Goal: Information Seeking & Learning: Learn about a topic

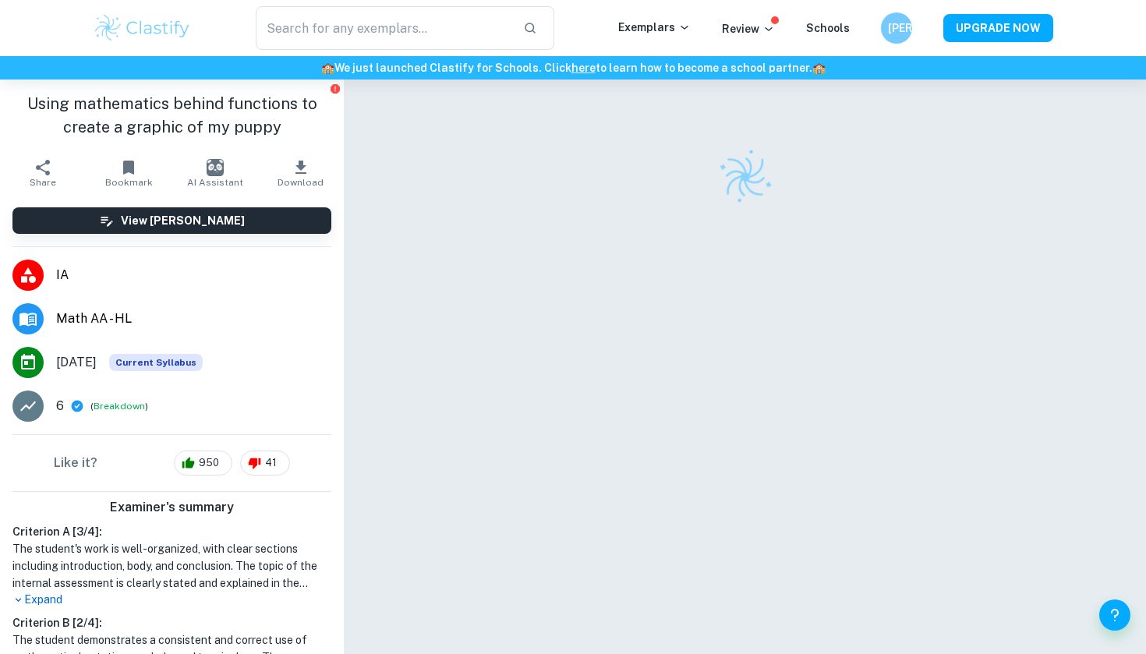
scroll to position [22, 0]
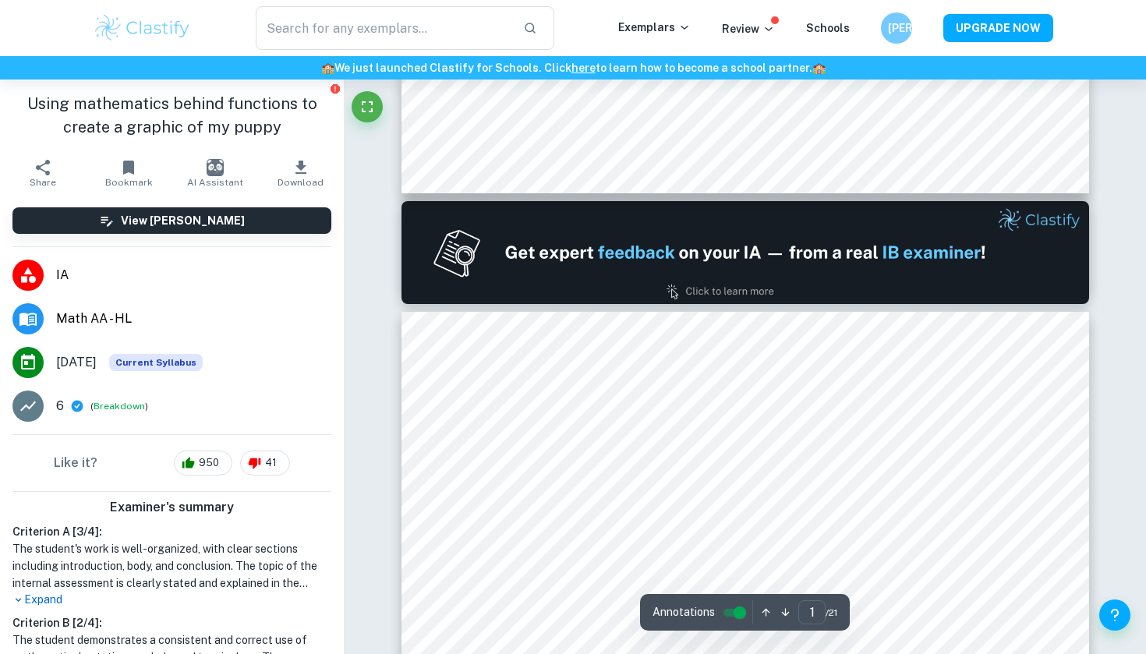
type input "2"
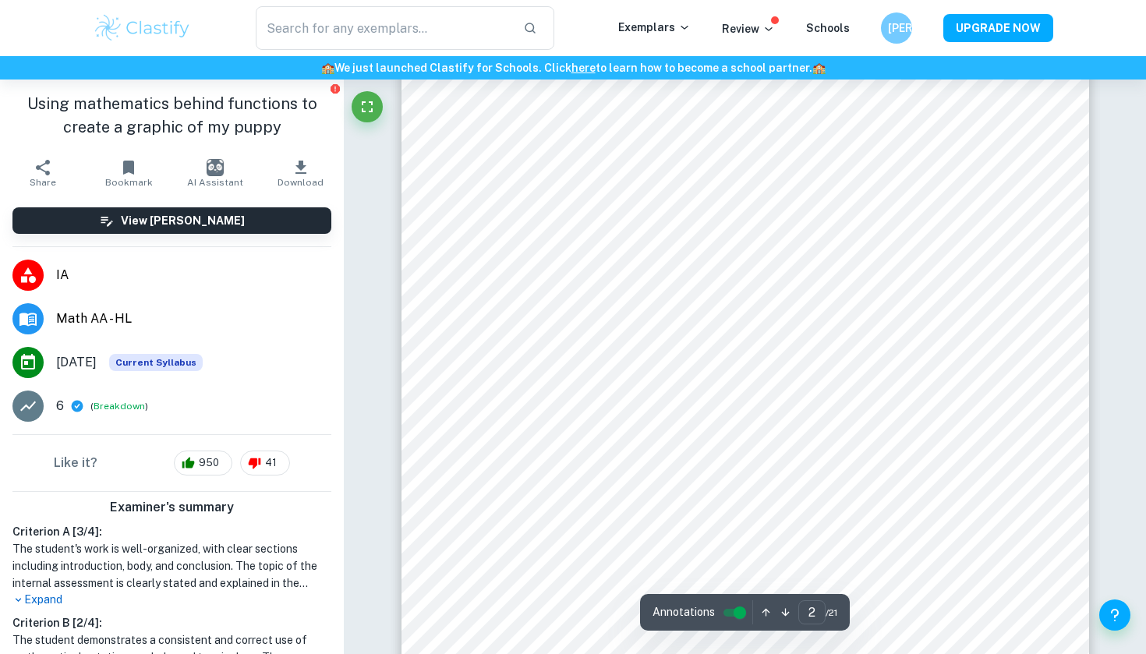
scroll to position [1221, 0]
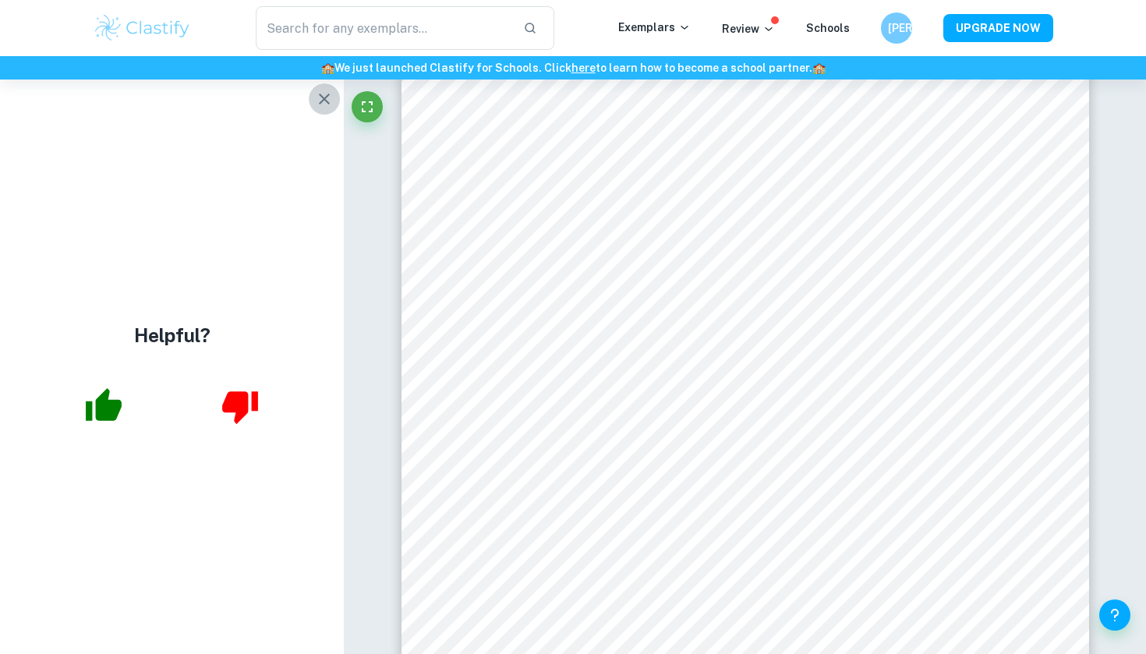
click at [324, 100] on icon "button" at bounding box center [324, 99] width 11 height 11
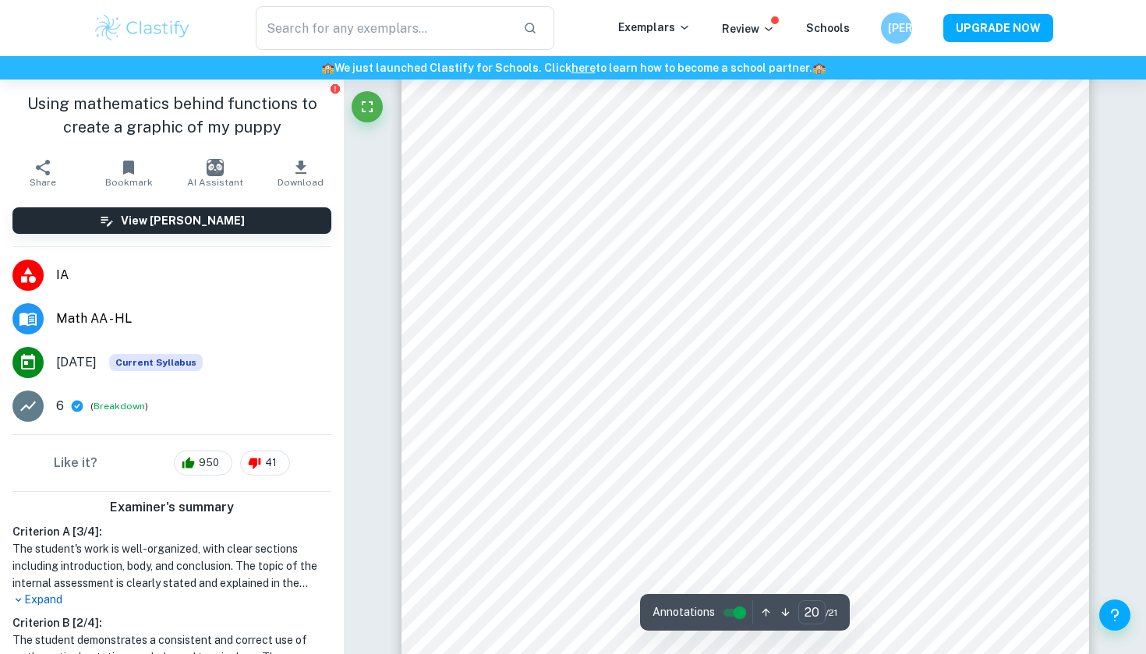
scroll to position [19312, 0]
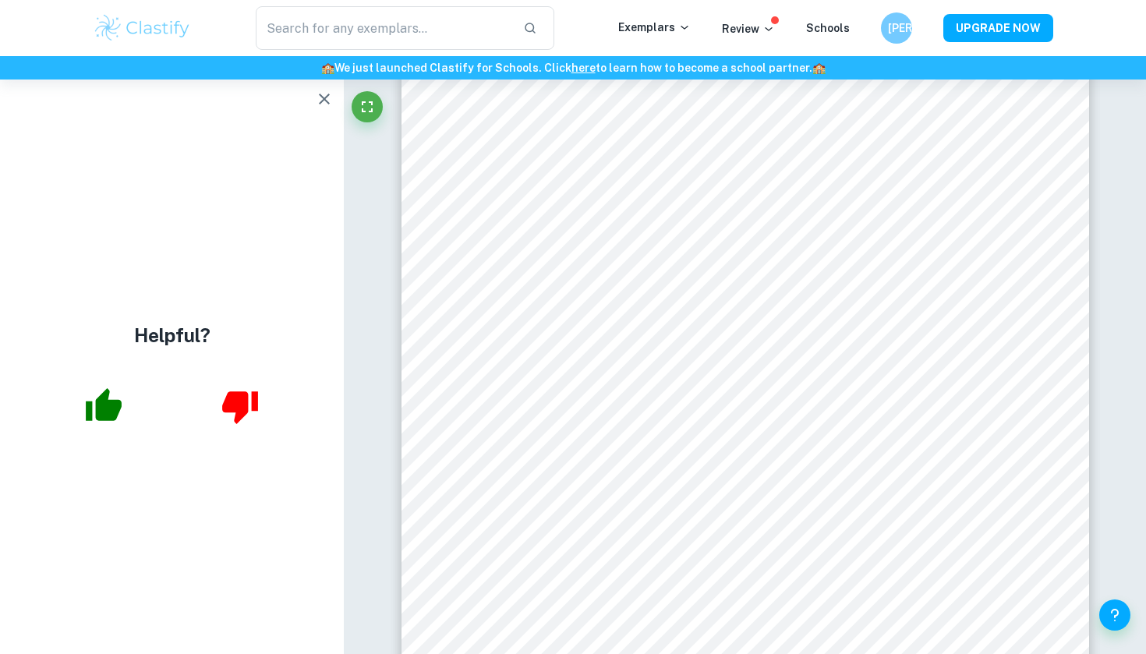
click at [331, 99] on icon "button" at bounding box center [324, 99] width 19 height 19
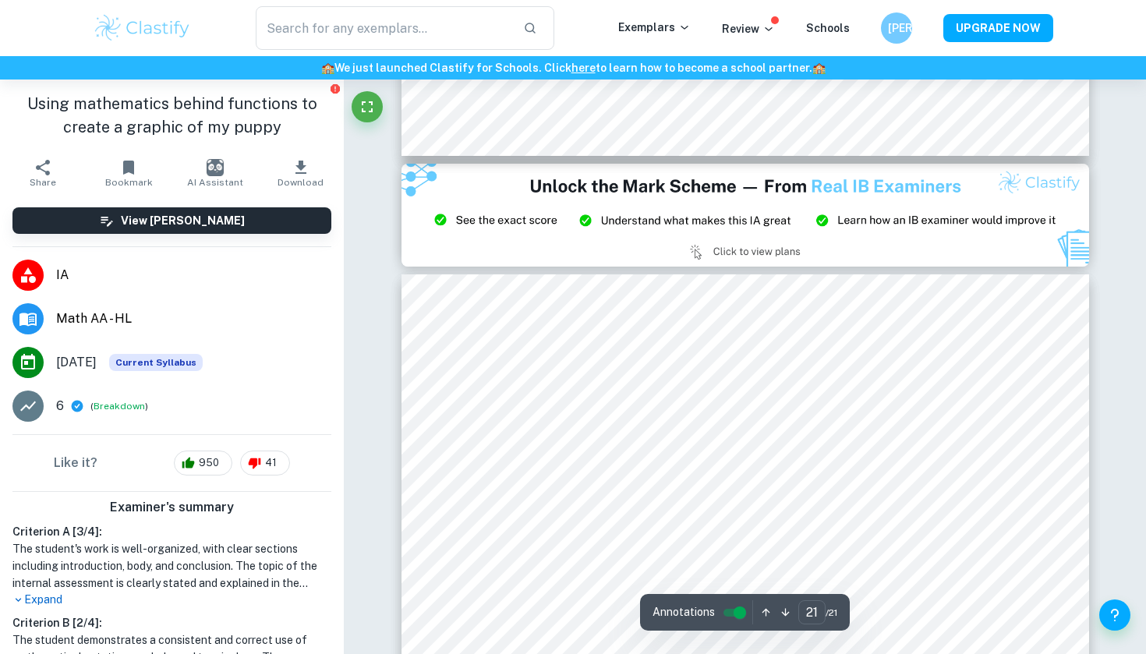
scroll to position [20000, 0]
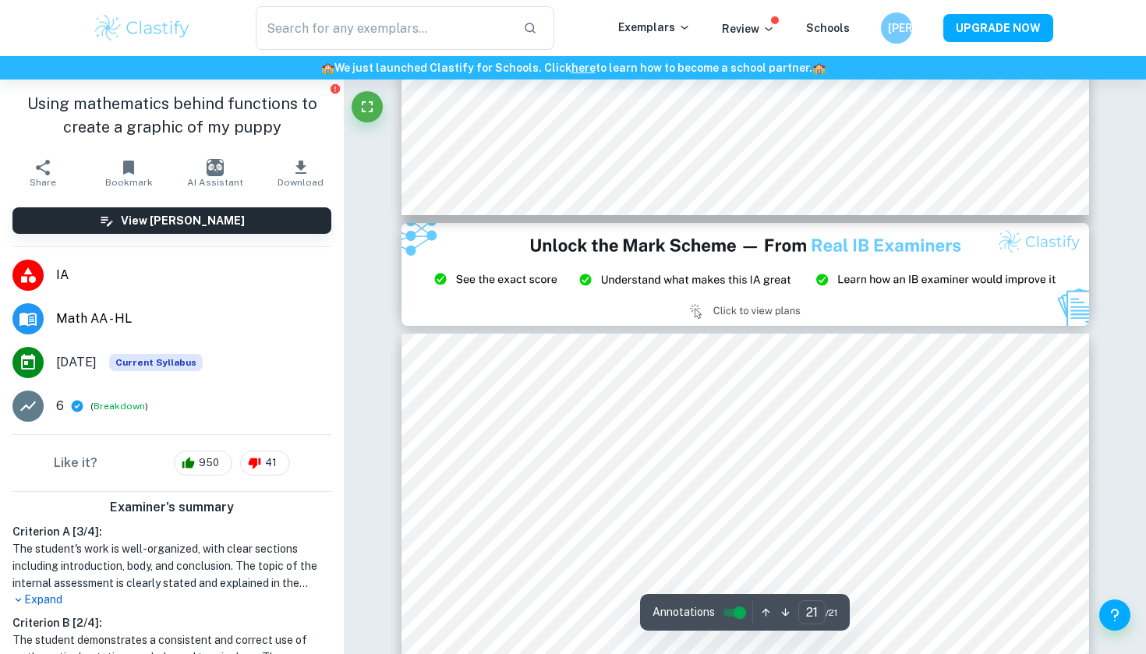
type input "20"
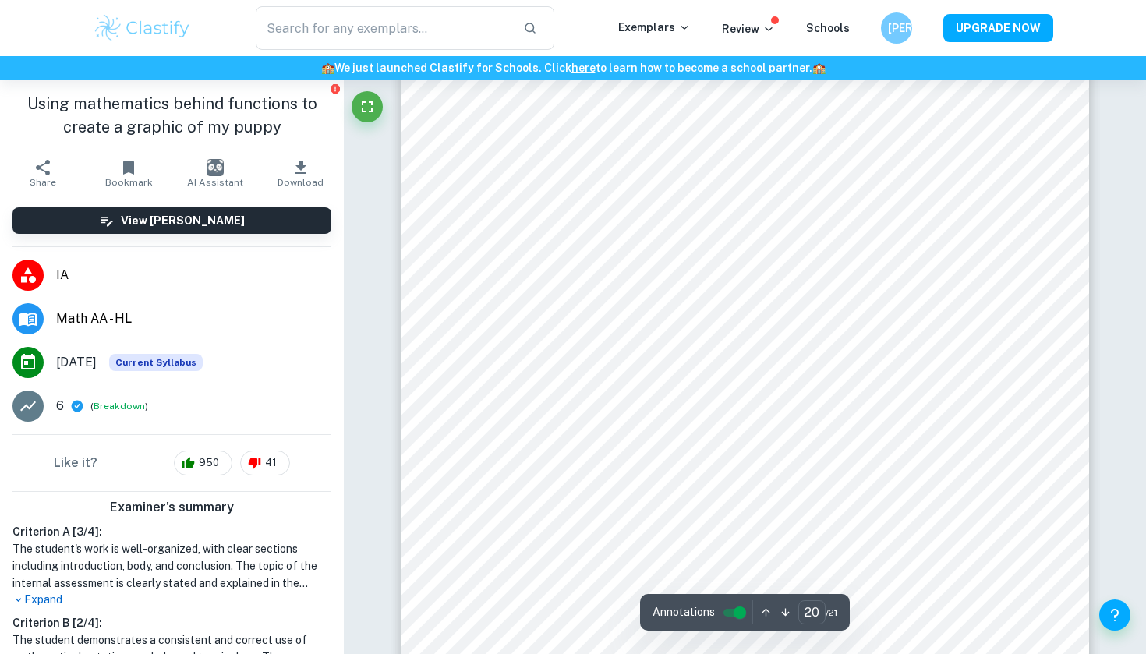
scroll to position [19357, 0]
